Goal: Contribute content: Contribute content

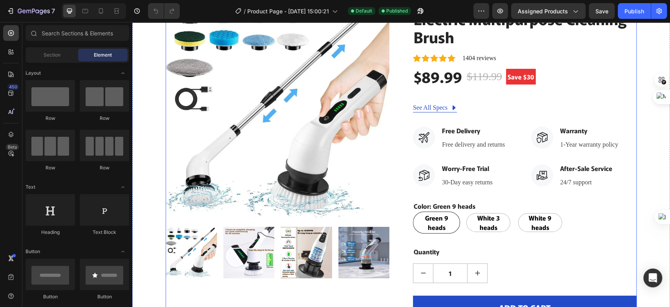
scroll to position [87, 0]
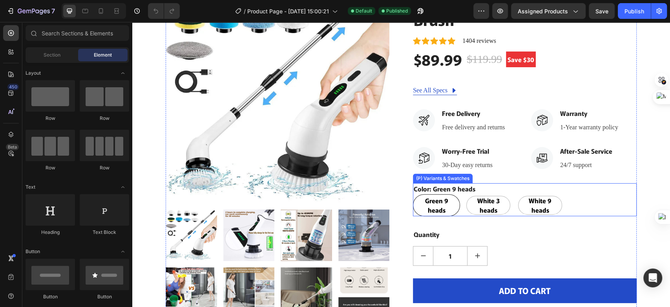
click at [430, 210] on span "Green 9 heads" at bounding box center [436, 205] width 43 height 19
click at [413, 194] on input "Green 9 heads Green 9 heads Green 9 heads" at bounding box center [413, 194] width 0 height 0
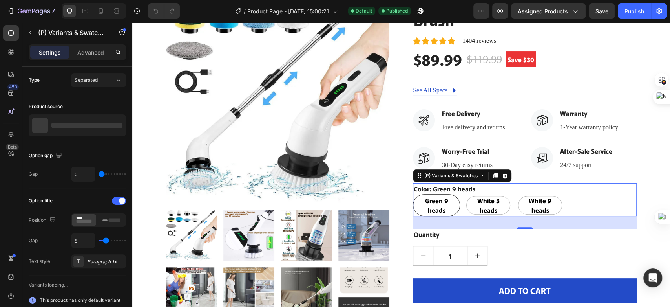
click at [449, 203] on span "Green 9 heads" at bounding box center [436, 205] width 43 height 19
click at [413, 194] on input "Green 9 heads Green 9 heads Green 9 heads" at bounding box center [413, 194] width 0 height 0
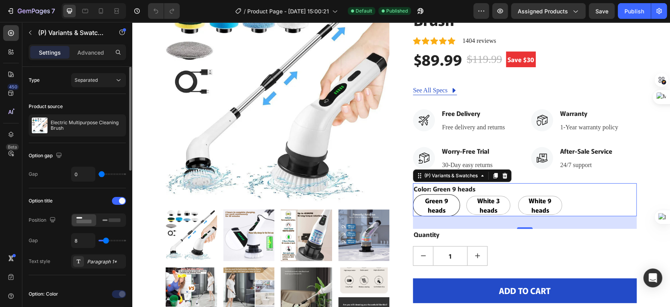
type input "2"
type input "3"
type input "4"
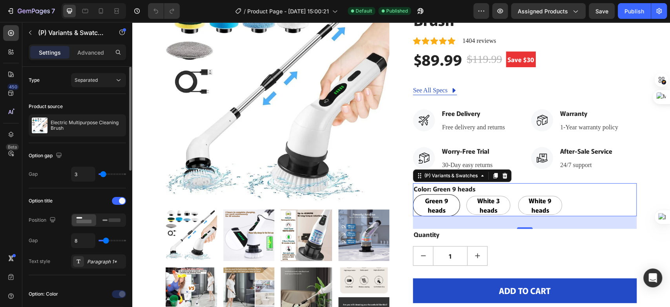
type input "4"
type input "6"
type input "7"
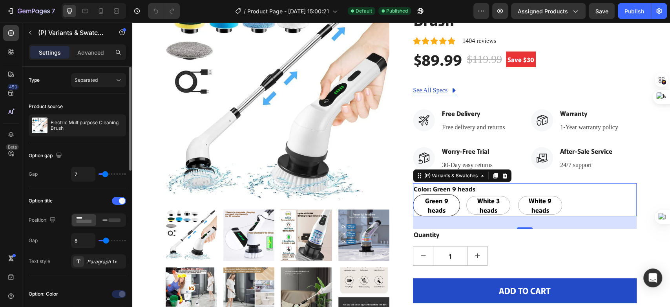
type input "8"
type input "9"
drag, startPoint x: 102, startPoint y: 172, endPoint x: 106, endPoint y: 175, distance: 5.1
type input "9"
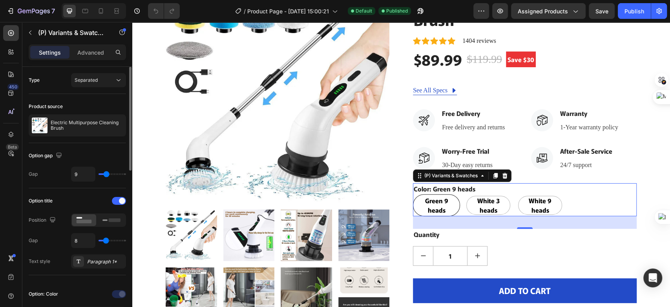
click at [106, 175] on input "range" at bounding box center [112, 174] width 27 height 2
type input "3"
type input "0"
drag, startPoint x: 109, startPoint y: 175, endPoint x: 91, endPoint y: 175, distance: 18.1
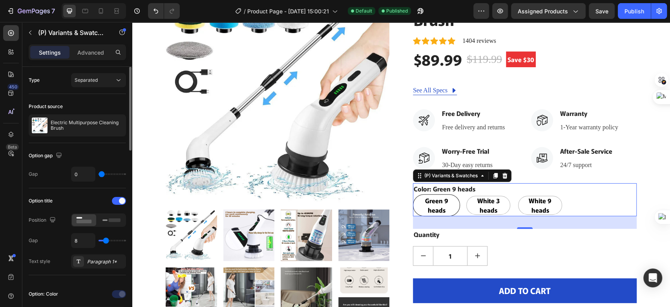
type input "0"
click at [99, 175] on input "range" at bounding box center [112, 174] width 27 height 2
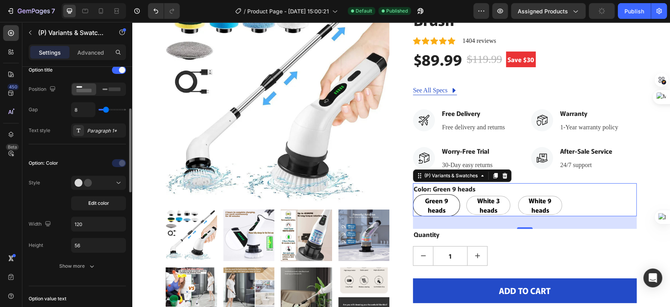
scroll to position [174, 0]
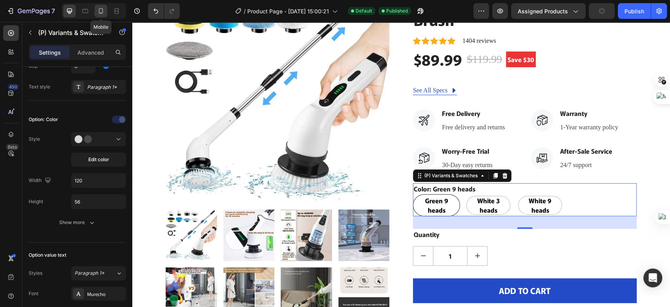
click at [101, 12] on icon at bounding box center [101, 11] width 8 height 8
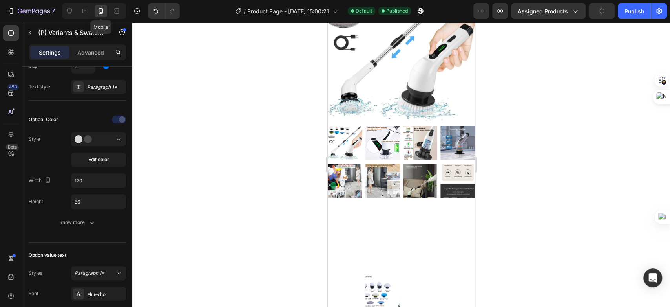
type input "14"
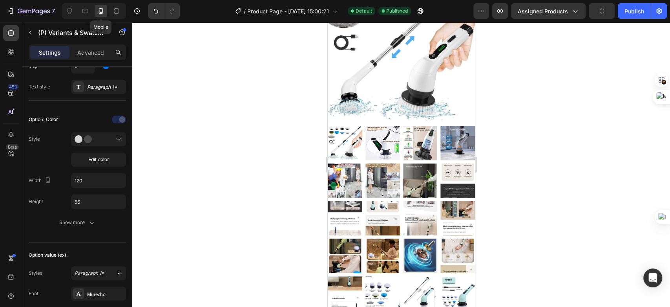
type input "45"
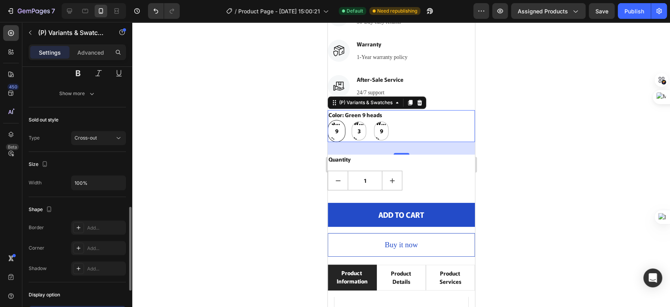
scroll to position [557, 0]
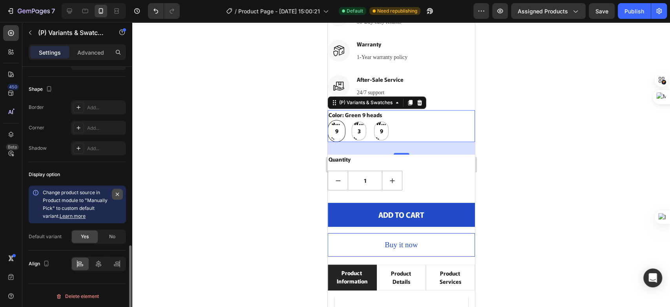
click at [119, 192] on icon "button" at bounding box center [117, 194] width 6 height 6
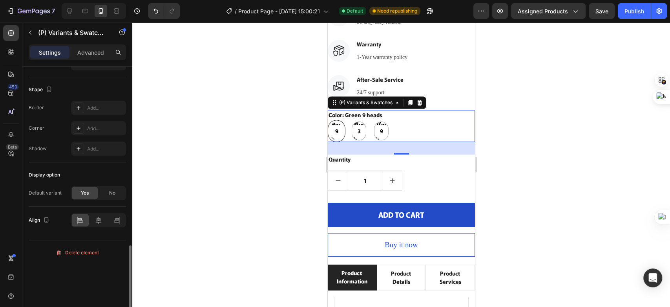
scroll to position [556, 0]
click at [102, 217] on icon at bounding box center [99, 220] width 8 height 8
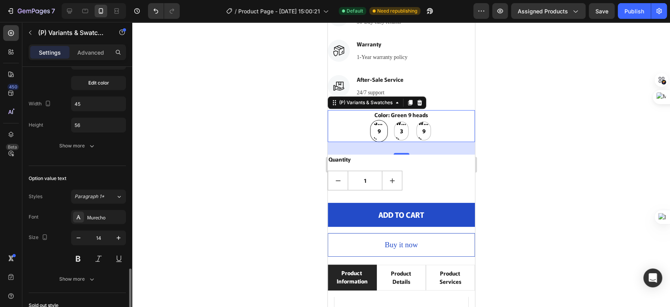
scroll to position [207, 0]
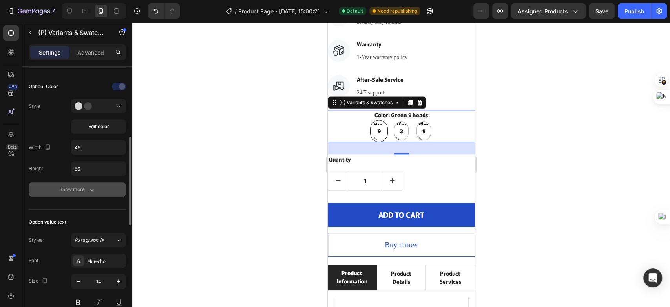
click at [87, 189] on div "Show more" at bounding box center [77, 189] width 37 height 8
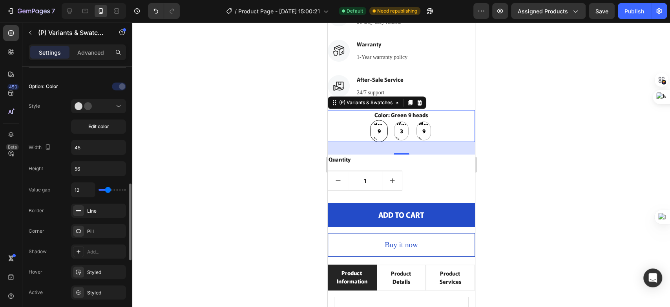
scroll to position [251, 0]
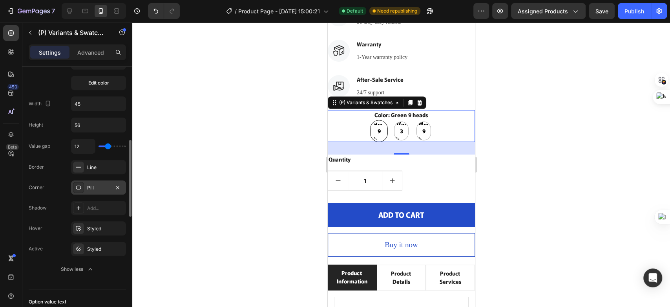
click at [99, 184] on div "Pill" at bounding box center [98, 187] width 23 height 7
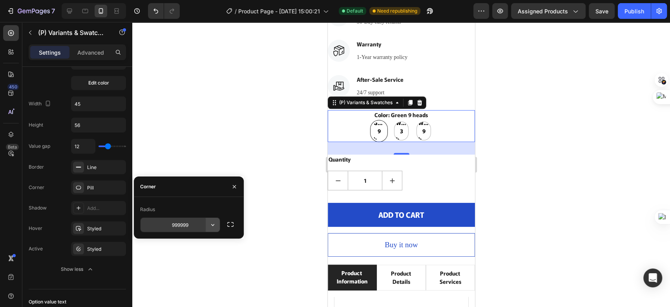
click at [214, 223] on icon "button" at bounding box center [213, 225] width 8 height 8
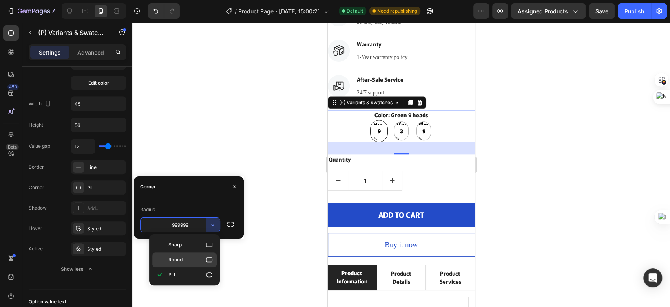
click at [207, 258] on icon at bounding box center [209, 260] width 8 height 8
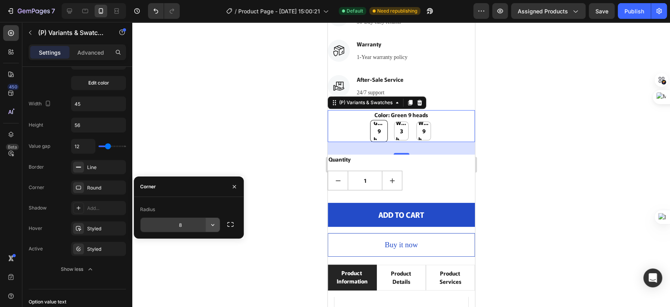
click at [207, 224] on button "button" at bounding box center [213, 225] width 14 height 14
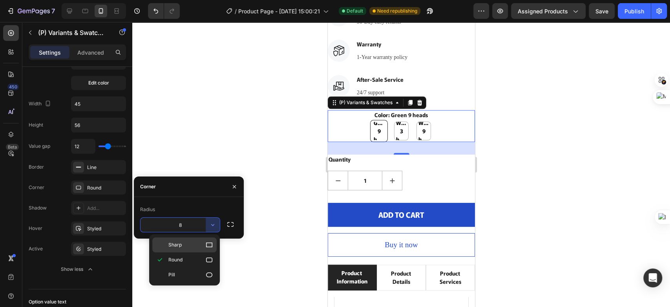
click at [200, 245] on p "Sharp" at bounding box center [190, 245] width 45 height 8
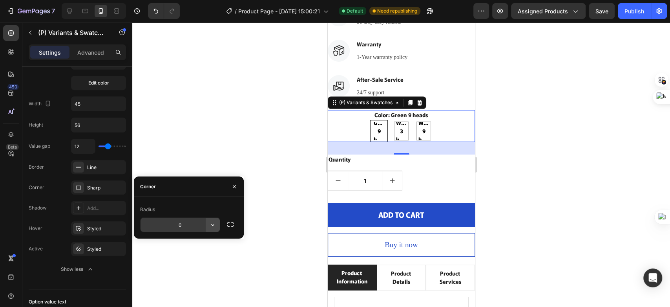
click at [207, 225] on button "button" at bounding box center [213, 225] width 14 height 14
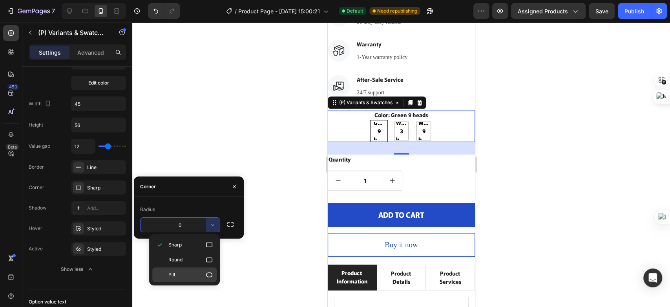
click at [204, 276] on p "Pill" at bounding box center [190, 275] width 45 height 8
type input "9999"
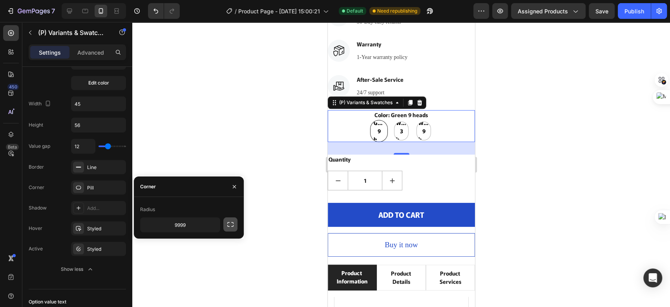
click at [229, 222] on icon "button" at bounding box center [231, 224] width 8 height 8
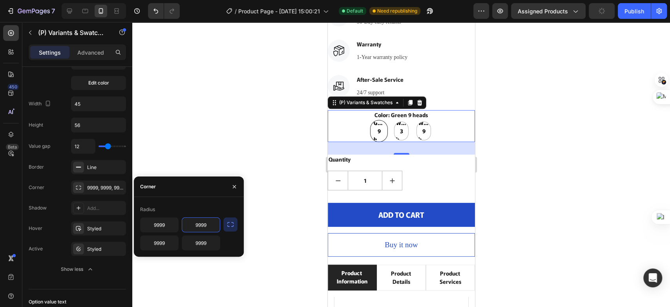
click at [209, 231] on input "9999" at bounding box center [201, 225] width 38 height 14
click at [203, 249] on input "9999" at bounding box center [201, 243] width 38 height 14
click at [227, 222] on icon "button" at bounding box center [231, 224] width 8 height 8
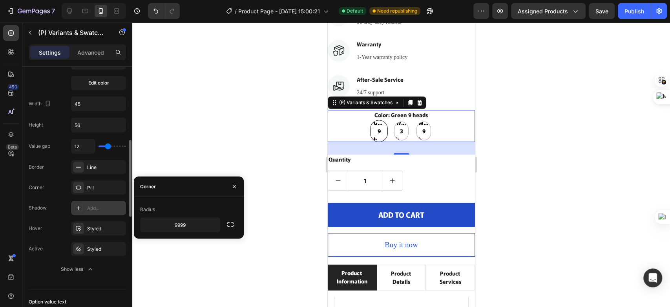
click at [77, 202] on div at bounding box center [78, 207] width 11 height 11
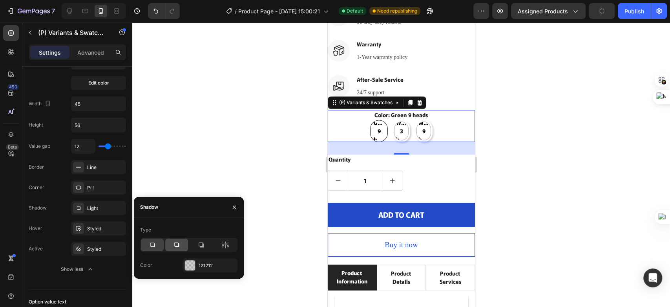
click at [171, 241] on div at bounding box center [176, 244] width 23 height 13
click at [198, 242] on icon at bounding box center [201, 245] width 8 height 8
click at [153, 248] on icon at bounding box center [152, 245] width 8 height 8
click at [224, 246] on icon at bounding box center [226, 245] width 8 height 8
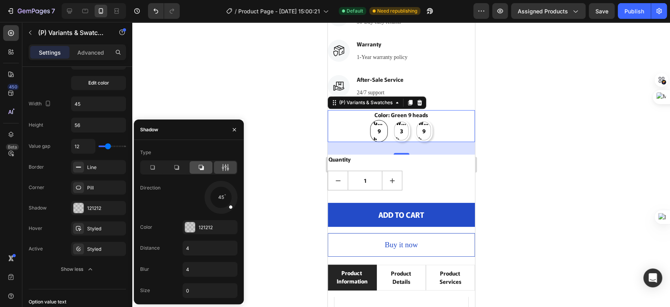
click at [201, 167] on icon at bounding box center [201, 167] width 8 height 8
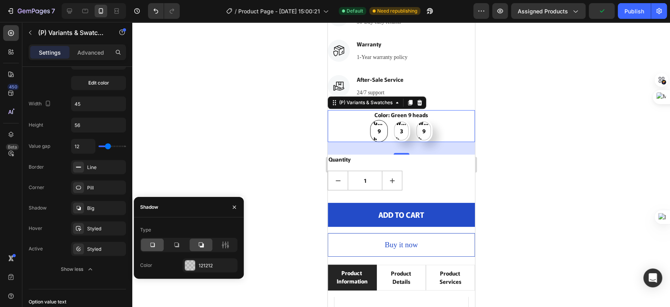
click at [149, 244] on icon at bounding box center [152, 245] width 8 height 8
click at [242, 211] on div at bounding box center [234, 207] width 19 height 20
click at [236, 210] on button "button" at bounding box center [234, 207] width 13 height 13
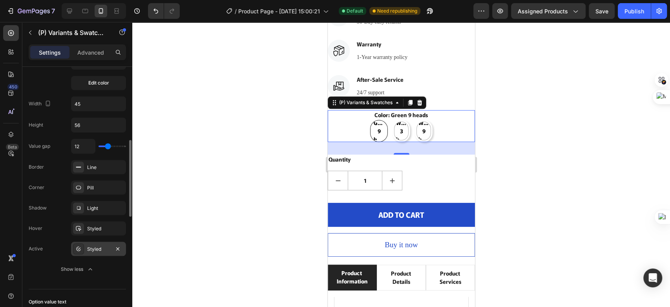
click at [99, 246] on div "Styled" at bounding box center [98, 248] width 23 height 7
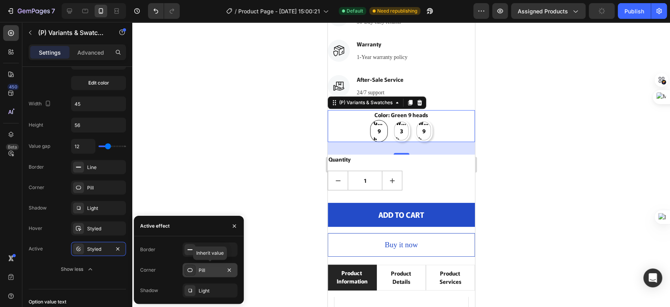
click at [188, 268] on icon at bounding box center [190, 270] width 6 height 6
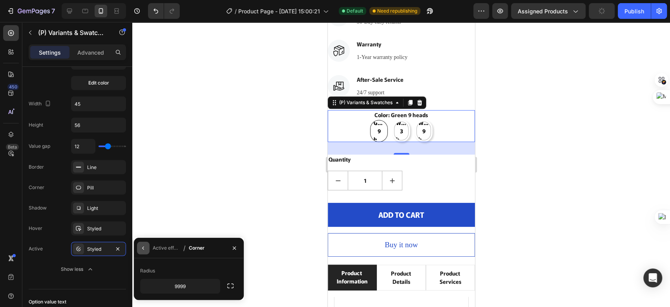
click at [142, 247] on icon "button" at bounding box center [143, 248] width 6 height 6
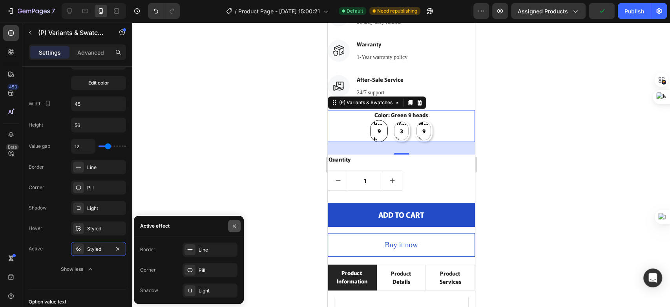
click at [238, 224] on button "button" at bounding box center [234, 226] width 13 height 13
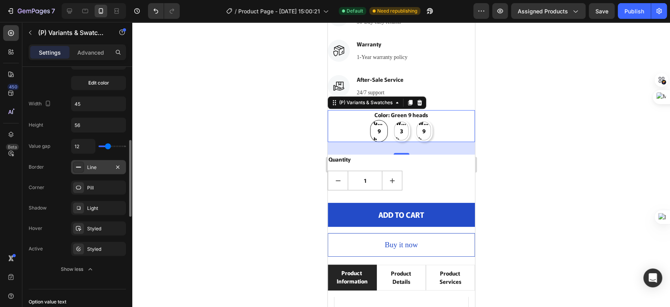
click at [103, 170] on div "Line" at bounding box center [98, 167] width 55 height 14
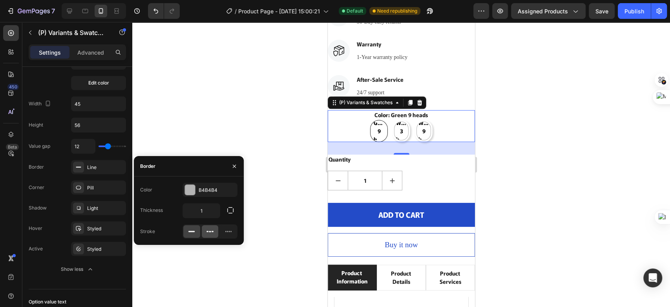
click at [216, 234] on div at bounding box center [210, 231] width 17 height 13
click at [226, 231] on icon at bounding box center [229, 231] width 8 height 8
click at [208, 226] on div at bounding box center [210, 231] width 17 height 13
click at [192, 235] on icon at bounding box center [192, 231] width 8 height 8
click at [209, 230] on icon at bounding box center [210, 231] width 8 height 8
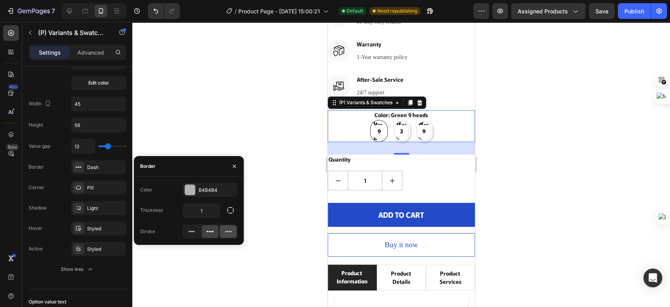
click at [224, 232] on div at bounding box center [228, 231] width 17 height 13
click at [190, 232] on icon at bounding box center [192, 231] width 8 height 8
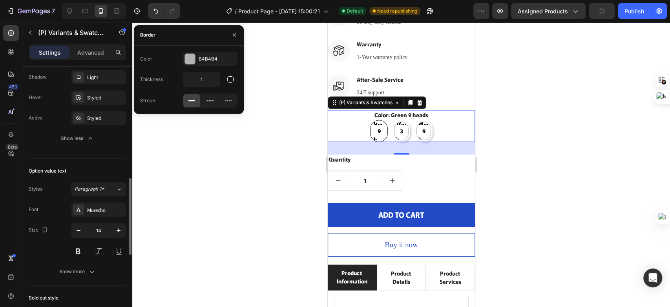
scroll to position [207, 0]
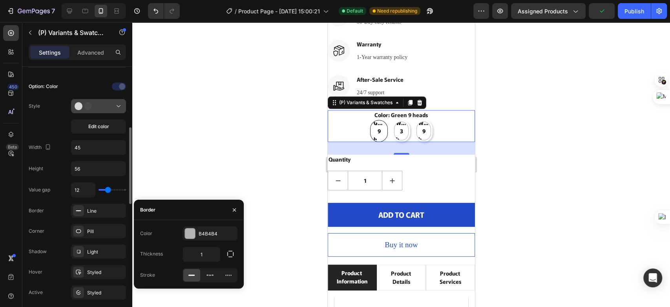
click at [89, 108] on circle at bounding box center [88, 106] width 8 height 8
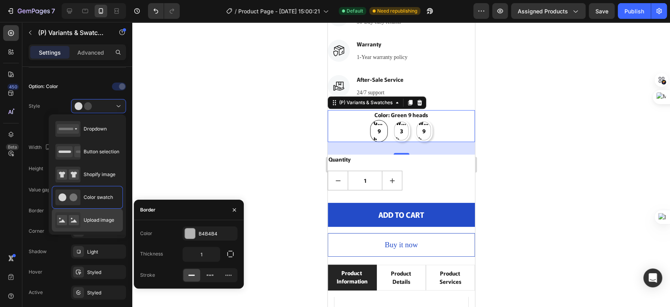
click at [93, 211] on div "Upload image" at bounding box center [87, 220] width 71 height 23
type input "64"
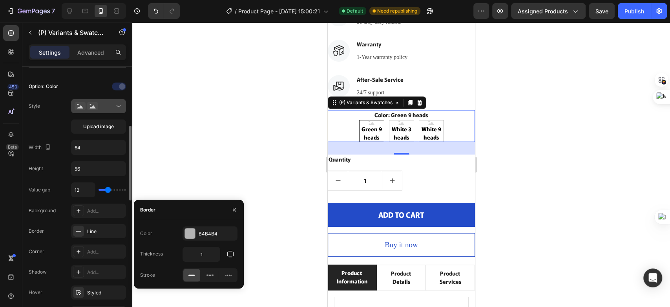
click at [121, 104] on icon at bounding box center [119, 106] width 8 height 8
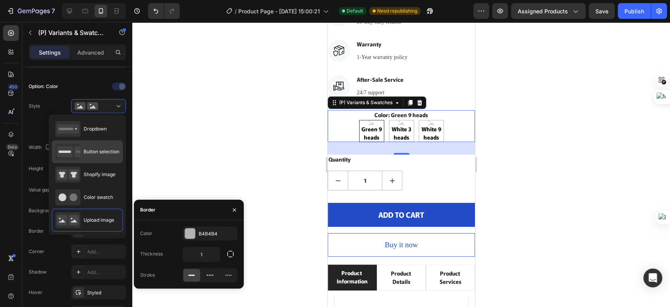
click at [95, 152] on span "Button selection" at bounding box center [102, 151] width 36 height 7
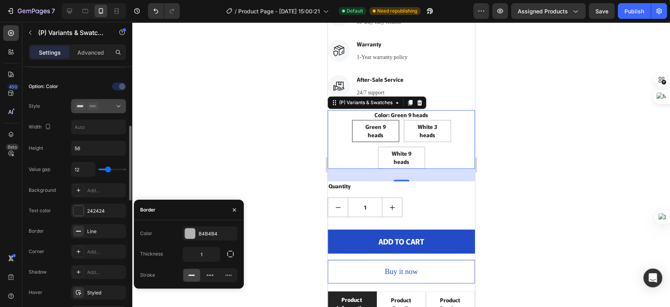
click at [117, 103] on icon at bounding box center [119, 106] width 8 height 8
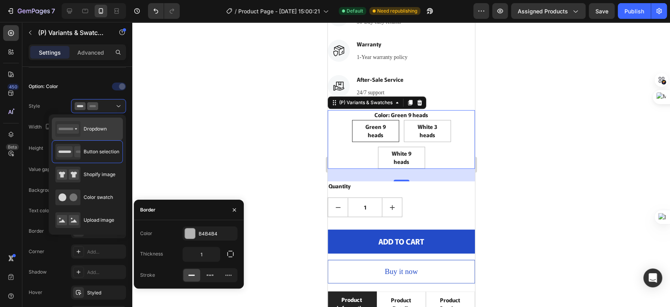
click at [101, 127] on span "Dropdown" at bounding box center [95, 128] width 23 height 7
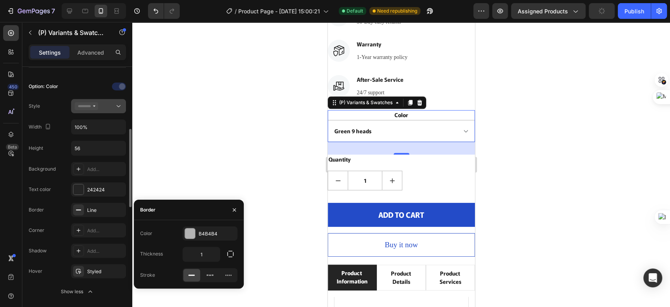
click at [117, 104] on icon at bounding box center [119, 106] width 8 height 8
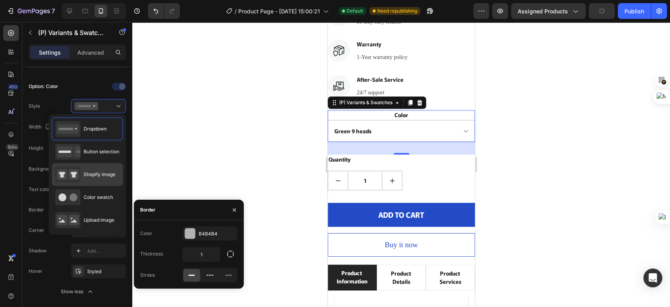
click at [99, 186] on div "Shopify image" at bounding box center [87, 197] width 71 height 23
type input "64"
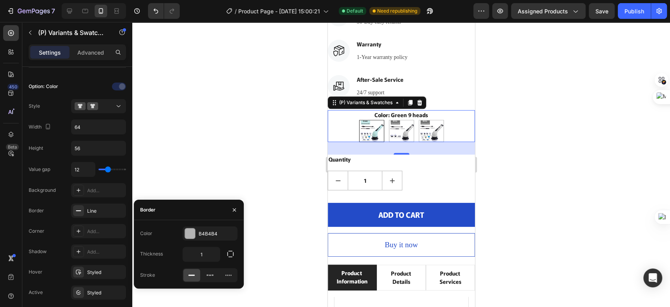
click at [178, 108] on div at bounding box center [401, 164] width 538 height 285
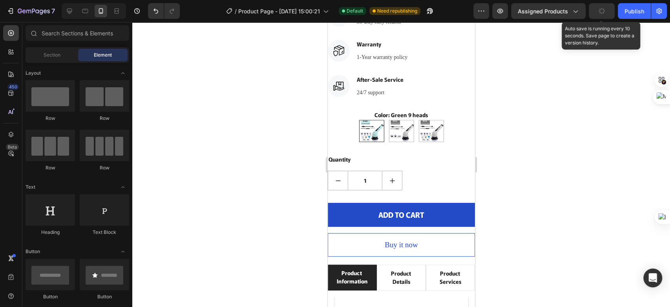
click at [602, 13] on icon "button" at bounding box center [602, 11] width 6 height 6
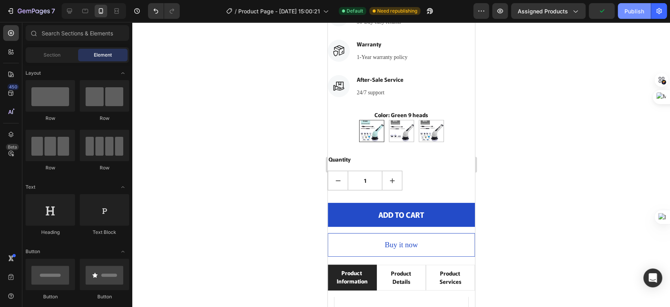
click at [626, 5] on button "Publish" at bounding box center [634, 11] width 33 height 16
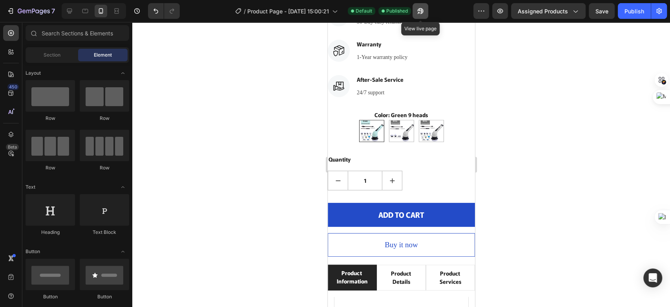
click at [419, 9] on icon "button" at bounding box center [421, 11] width 8 height 8
